Goal: Navigation & Orientation: Go to known website

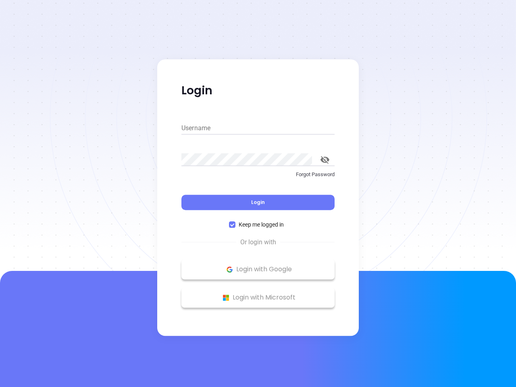
click at [258, 193] on div "Login" at bounding box center [257, 197] width 153 height 25
click at [258, 128] on input "Username" at bounding box center [257, 128] width 153 height 13
click at [325, 160] on icon "toggle password visibility" at bounding box center [324, 160] width 9 height 8
click at [258, 202] on span "Login" at bounding box center [258, 202] width 14 height 7
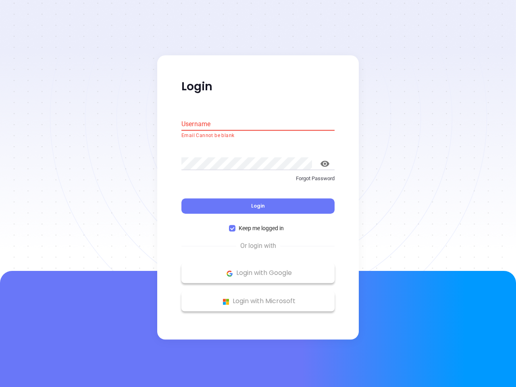
click at [258, 224] on span "Keep me logged in" at bounding box center [261, 228] width 52 height 9
click at [235, 225] on input "Keep me logged in" at bounding box center [232, 228] width 6 height 6
checkbox input "false"
click at [258, 269] on p "Login with Google" at bounding box center [257, 273] width 145 height 12
click at [258, 297] on p "Login with Microsoft" at bounding box center [257, 301] width 145 height 12
